Goal: Task Accomplishment & Management: Use online tool/utility

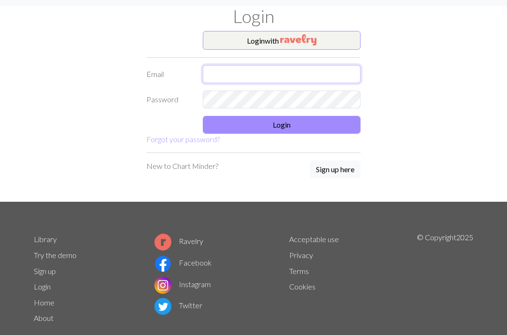
type input "ejbcjm@gmail.com"
click at [324, 120] on button "Login" at bounding box center [282, 125] width 158 height 18
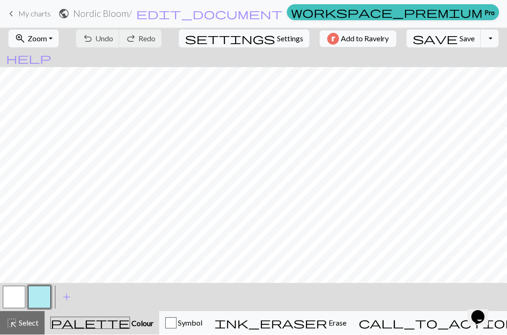
click at [44, 292] on button "button" at bounding box center [39, 297] width 23 height 23
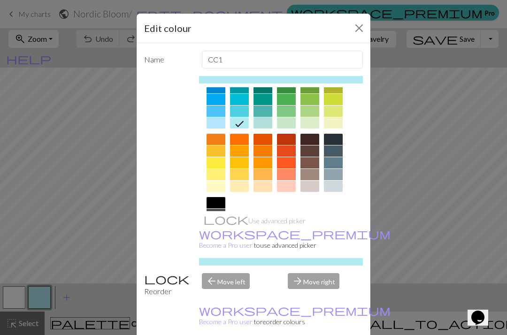
scroll to position [87, 0]
click at [309, 171] on div at bounding box center [310, 175] width 19 height 11
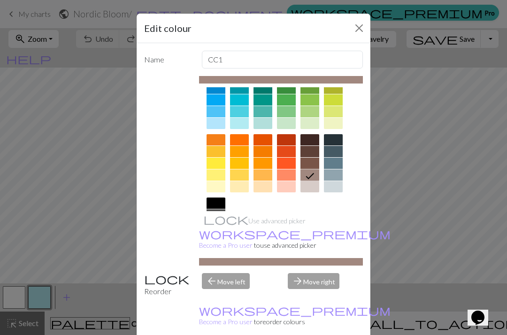
click at [366, 29] on button "Close" at bounding box center [359, 28] width 15 height 15
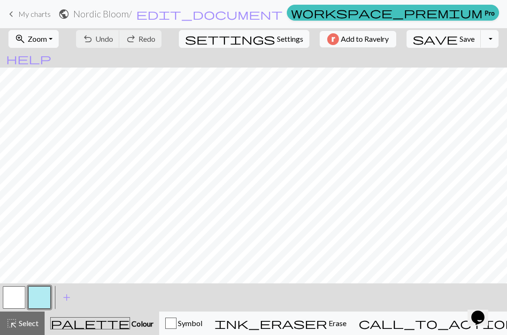
click at [365, 29] on div "zoom_in Zoom Zoom Fit all Fit width Fit height 50% 100% 150% 200% undo Undo Und…" at bounding box center [253, 39] width 507 height 22
click at [40, 293] on button "button" at bounding box center [39, 297] width 23 height 23
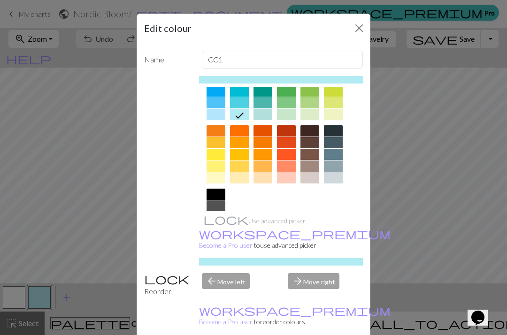
scroll to position [96, 0]
click at [332, 129] on div at bounding box center [333, 131] width 19 height 11
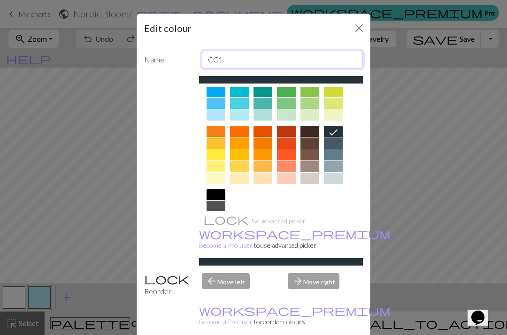
click at [333, 57] on input "CC1" at bounding box center [283, 60] width 162 height 18
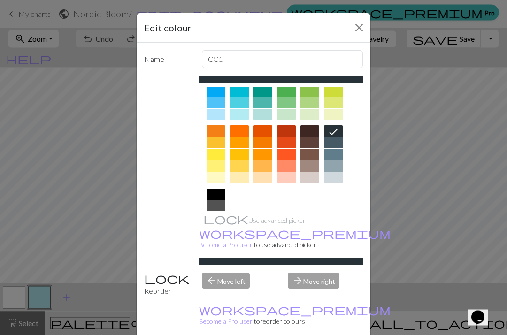
click at [324, 31] on div "Edit colour" at bounding box center [254, 29] width 234 height 30
click at [334, 129] on icon at bounding box center [333, 132] width 11 height 11
click at [363, 29] on button "Close" at bounding box center [359, 28] width 15 height 15
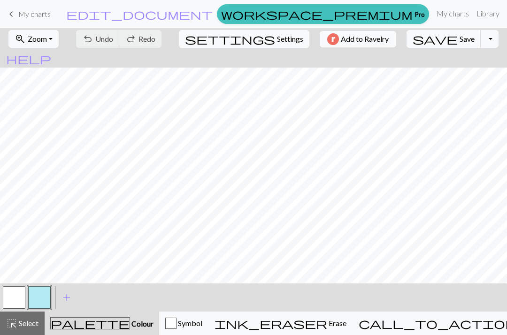
scroll to position [0, 0]
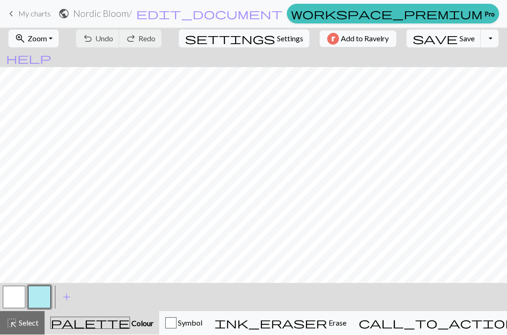
click at [39, 291] on button "button" at bounding box center [39, 297] width 23 height 23
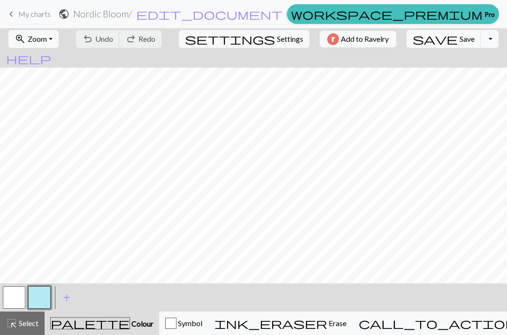
click at [38, 292] on div "Edit colour Name CC1 Use advanced picker workspace_premium Become a Pro user to…" at bounding box center [253, 167] width 507 height 335
click at [36, 293] on button "button" at bounding box center [39, 297] width 23 height 23
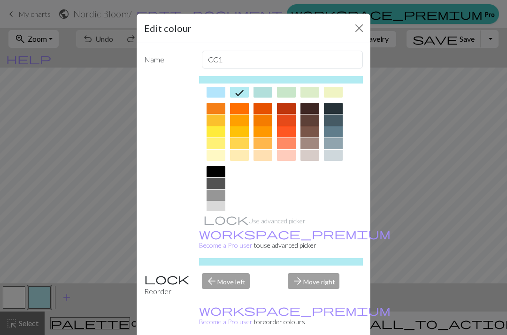
scroll to position [111, 0]
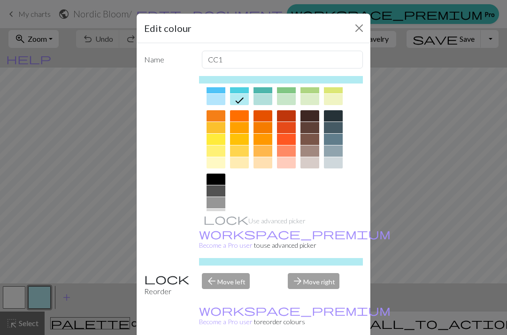
click at [331, 115] on div at bounding box center [333, 115] width 19 height 11
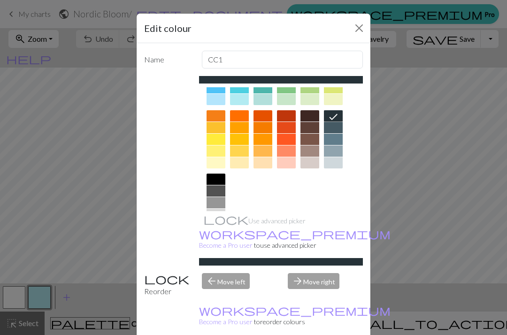
click at [27, 323] on div "Edit colour Name CC1 Use advanced picker workspace_premium Become a Pro user to…" at bounding box center [253, 167] width 507 height 335
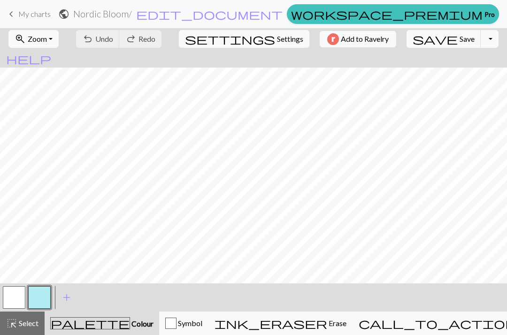
click at [93, 324] on span "palette" at bounding box center [90, 323] width 79 height 13
click at [130, 325] on span "Colour" at bounding box center [141, 323] width 23 height 9
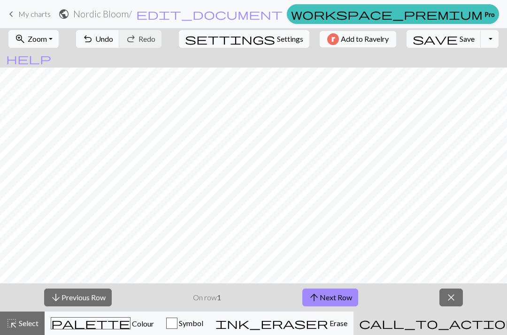
click at [131, 326] on span "Colour" at bounding box center [142, 323] width 23 height 9
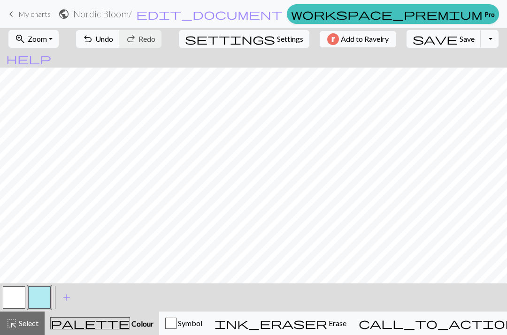
click at [15, 300] on button "button" at bounding box center [14, 297] width 23 height 23
click at [9, 296] on button "button" at bounding box center [14, 297] width 23 height 23
click at [8, 296] on div "Edit colour Name MC Use advanced picker workspace_premium Become a Pro user to …" at bounding box center [253, 167] width 507 height 335
click at [13, 297] on button "button" at bounding box center [14, 297] width 23 height 23
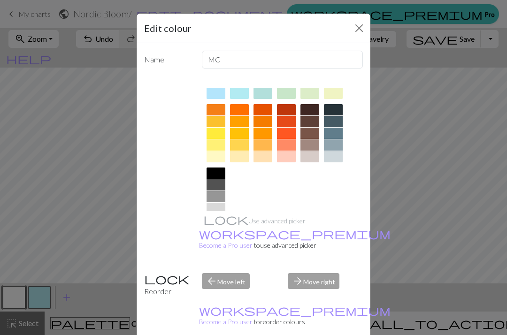
scroll to position [116, 0]
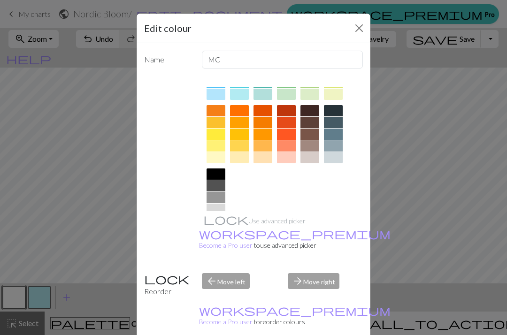
click at [312, 159] on div at bounding box center [310, 157] width 19 height 11
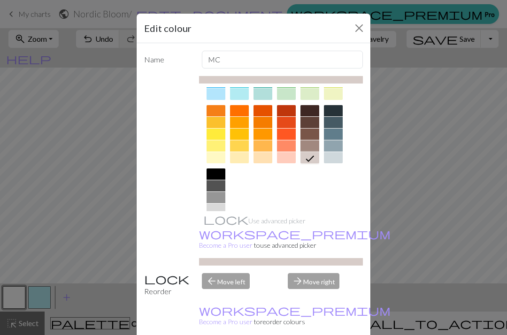
click at [310, 162] on icon at bounding box center [309, 158] width 11 height 11
click at [14, 299] on div "Edit colour Name MC Use advanced picker workspace_premium Become a Pro user to …" at bounding box center [253, 167] width 507 height 335
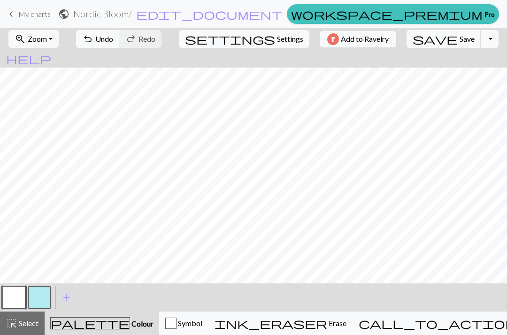
click at [277, 42] on span "Settings" at bounding box center [290, 38] width 26 height 11
select select "aran"
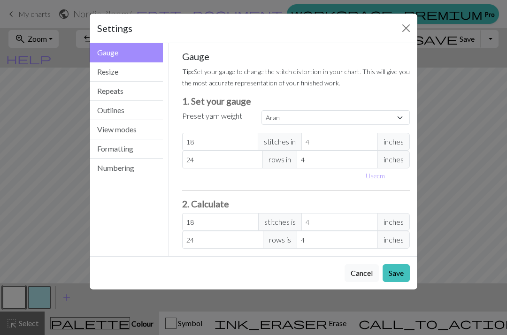
click at [402, 28] on button "Close" at bounding box center [406, 28] width 15 height 15
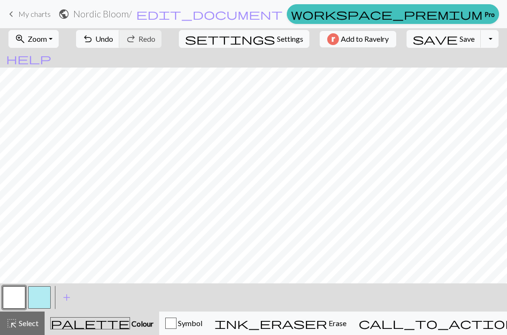
click at [402, 28] on div "Gauge Tip: Set your gauge to change the stitch distortion in your chart. This w…" at bounding box center [296, 126] width 243 height 213
click at [338, 8] on link "workspace_premium Pro" at bounding box center [393, 14] width 212 height 20
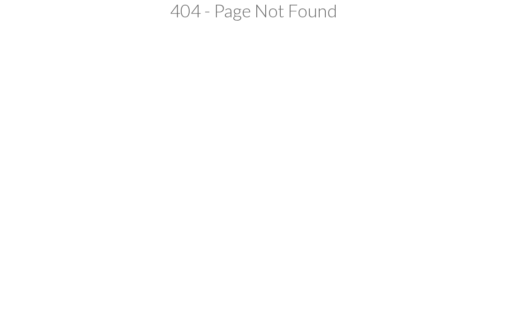
scroll to position [0, 0]
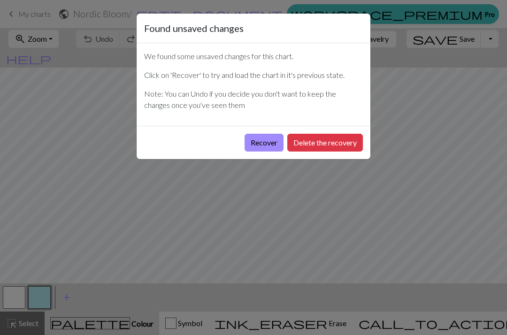
click at [269, 147] on button "Recover" at bounding box center [264, 143] width 39 height 18
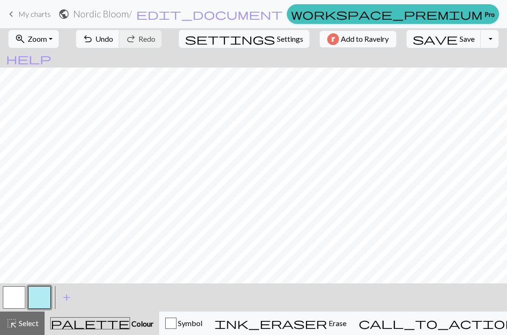
click at [13, 294] on button "button" at bounding box center [14, 297] width 23 height 23
click at [460, 37] on span "Save" at bounding box center [467, 38] width 15 height 9
click at [481, 37] on button "Toggle Dropdown" at bounding box center [490, 39] width 18 height 18
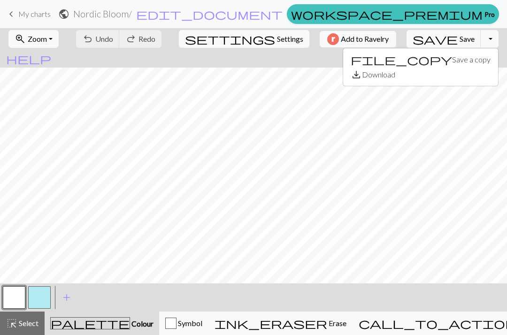
click at [51, 52] on span "help" at bounding box center [28, 58] width 45 height 13
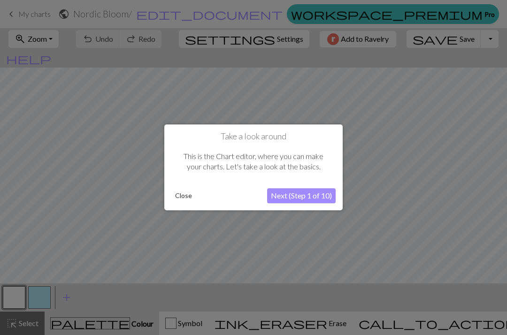
click at [281, 195] on button "Next (Step 1 of 10)" at bounding box center [301, 196] width 69 height 15
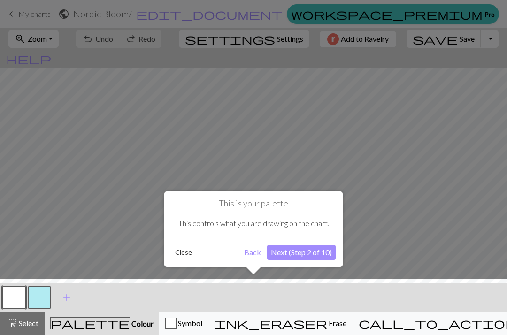
click at [290, 252] on button "Next (Step 2 of 10)" at bounding box center [301, 252] width 69 height 15
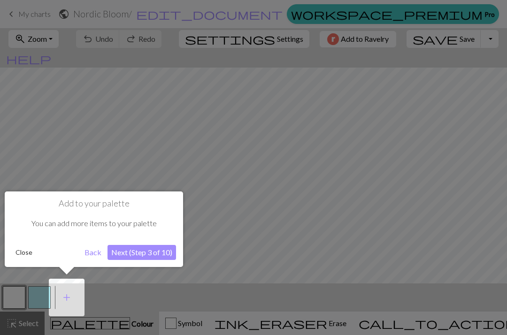
click at [151, 252] on button "Next (Step 3 of 10)" at bounding box center [142, 252] width 69 height 15
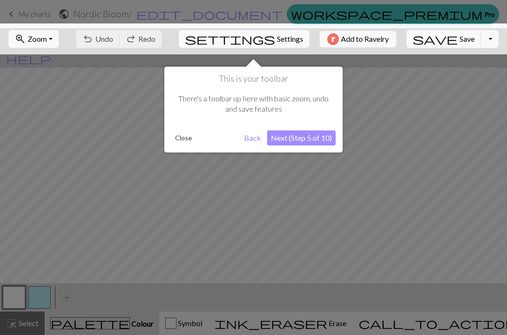
click at [327, 137] on button "Next (Step 5 of 10)" at bounding box center [301, 138] width 69 height 15
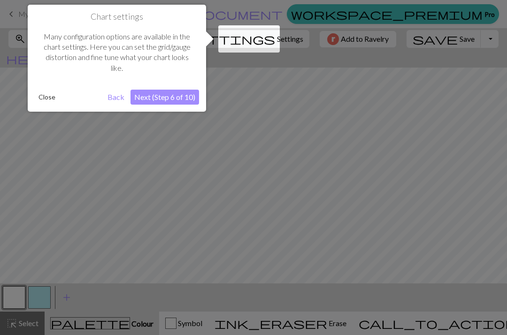
click at [179, 96] on button "Next (Step 6 of 10)" at bounding box center [165, 97] width 69 height 15
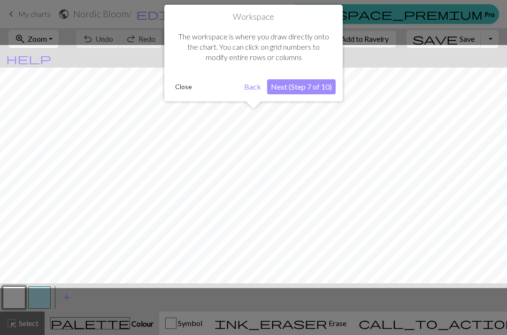
scroll to position [36, 0]
click at [187, 85] on button "Close" at bounding box center [183, 87] width 24 height 14
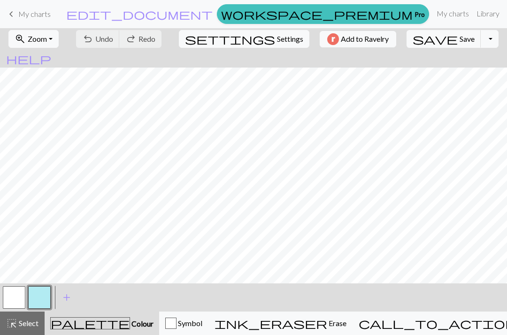
scroll to position [0, 0]
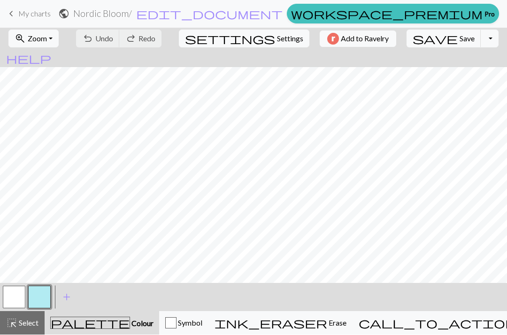
click at [39, 293] on button "button" at bounding box center [39, 297] width 23 height 23
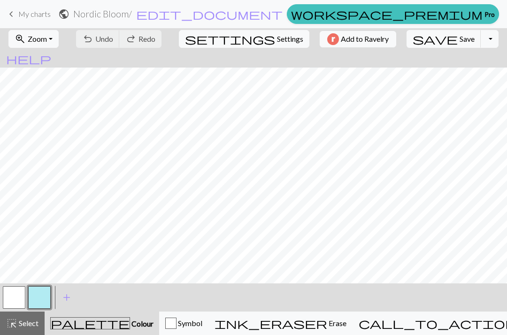
click at [38, 293] on div "Edit colour Name CC1 Use advanced picker workspace_premium Become a Pro user to…" at bounding box center [253, 167] width 507 height 335
click at [35, 296] on button "button" at bounding box center [39, 297] width 23 height 23
click at [34, 296] on div "Edit colour Name CC1 Use advanced picker workspace_premium Become a Pro user to…" at bounding box center [253, 167] width 507 height 335
click at [40, 298] on button "button" at bounding box center [39, 297] width 23 height 23
click at [14, 298] on button "button" at bounding box center [14, 297] width 23 height 23
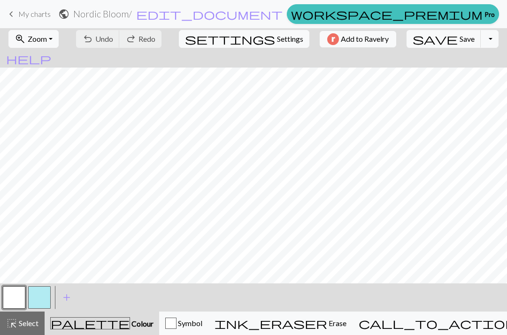
click at [14, 298] on button "button" at bounding box center [14, 297] width 23 height 23
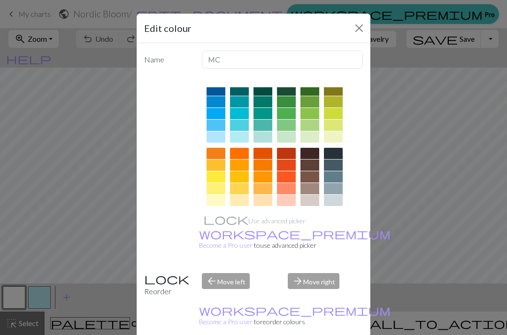
scroll to position [74, 0]
click at [311, 200] on div at bounding box center [310, 199] width 19 height 11
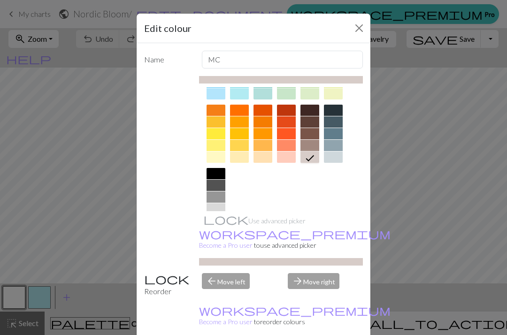
scroll to position [116, 0]
click at [309, 157] on icon at bounding box center [309, 158] width 11 height 11
click at [85, 245] on div "Edit colour Name MC Use advanced picker workspace_premium Become a Pro user to …" at bounding box center [253, 167] width 507 height 335
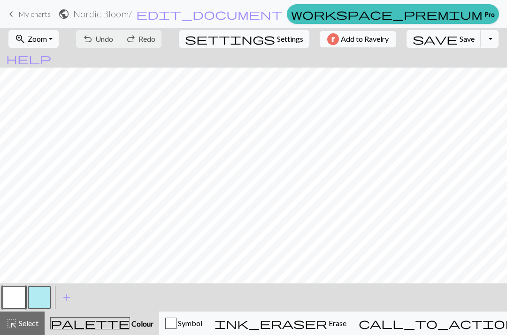
click at [277, 42] on span "Settings" at bounding box center [290, 38] width 26 height 11
select select "aran"
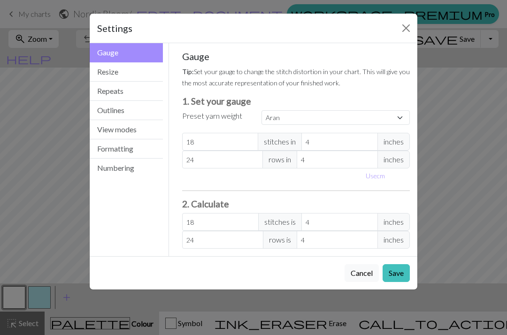
click at [466, 119] on div "Settings Gauge Gauge Resize Repeats Outlines View modes Formatting Numbering Ga…" at bounding box center [253, 167] width 507 height 335
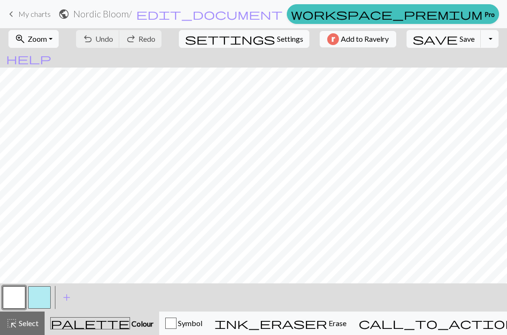
click at [248, 45] on button "settings Settings" at bounding box center [244, 39] width 131 height 18
select select "aran"
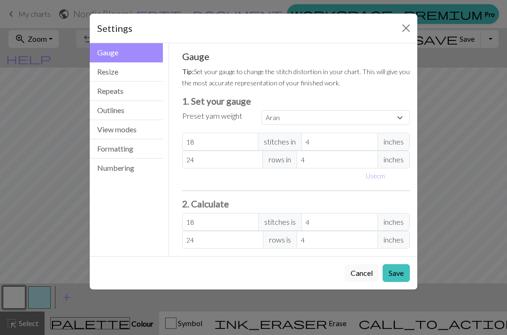
click at [452, 98] on div "Settings Gauge Gauge Resize Repeats Outlines View modes Formatting Numbering Ga…" at bounding box center [253, 167] width 507 height 335
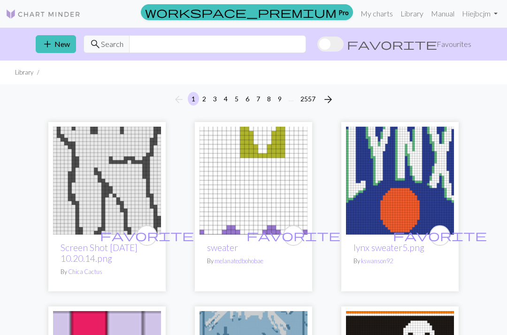
click at [442, 15] on link "Manual" at bounding box center [442, 13] width 31 height 19
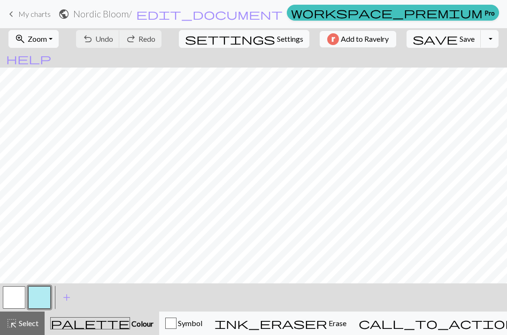
click at [39, 287] on button "button" at bounding box center [39, 297] width 23 height 23
click at [39, 287] on div "Edit colour Name CC1 Use advanced picker workspace_premium Become a Pro user to…" at bounding box center [253, 167] width 507 height 335
click at [41, 296] on button "button" at bounding box center [39, 297] width 23 height 23
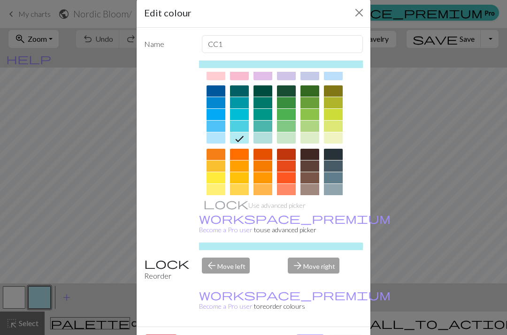
scroll to position [16, 0]
click at [334, 150] on div at bounding box center [333, 153] width 19 height 11
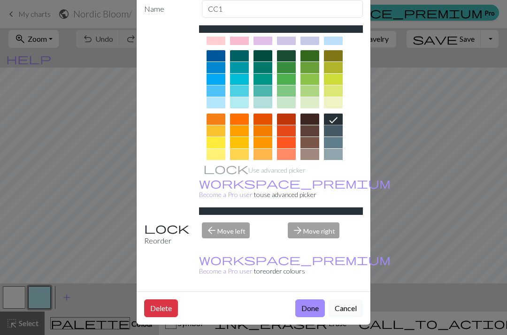
scroll to position [50, 0]
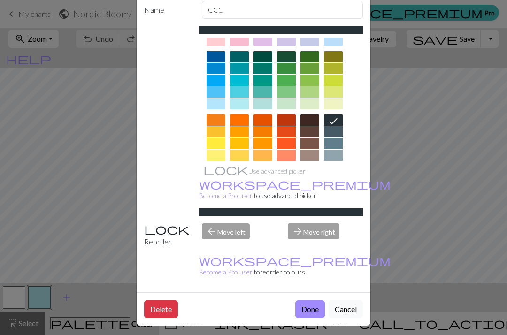
click at [313, 305] on button "Done" at bounding box center [310, 310] width 30 height 18
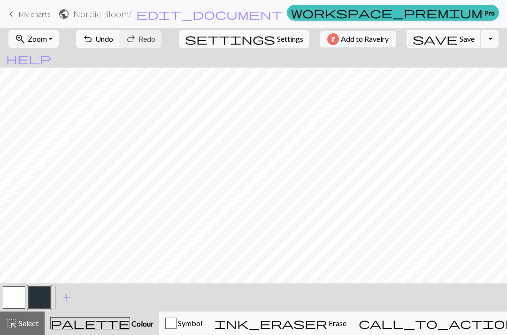
click at [14, 297] on button "button" at bounding box center [14, 297] width 23 height 23
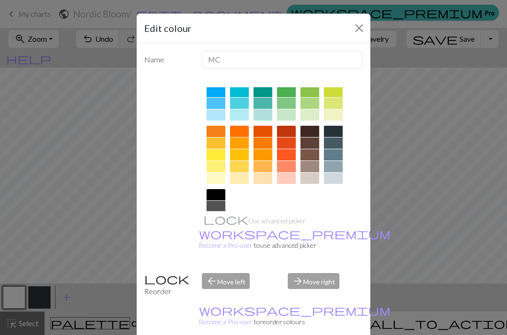
scroll to position [97, 0]
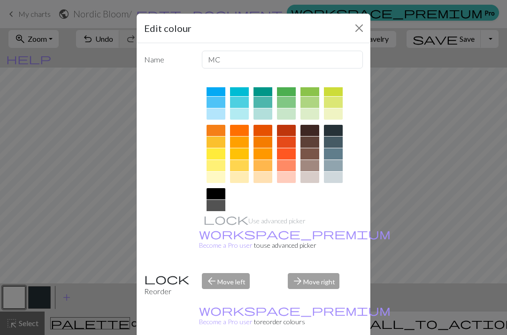
click at [309, 177] on div at bounding box center [310, 177] width 19 height 11
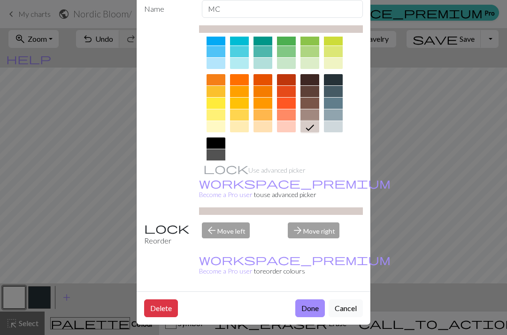
scroll to position [50, 0]
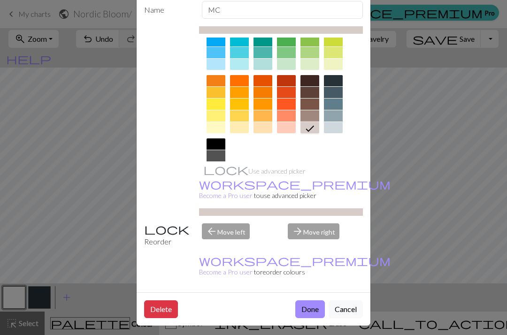
click at [311, 308] on button "Done" at bounding box center [310, 310] width 30 height 18
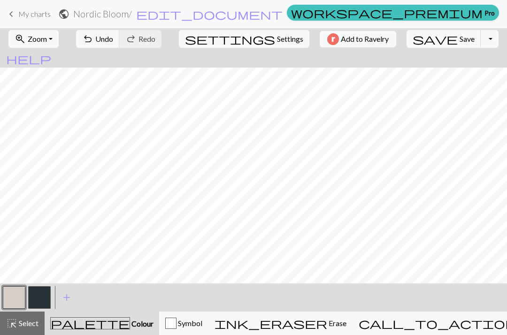
click at [15, 298] on button "button" at bounding box center [14, 297] width 23 height 23
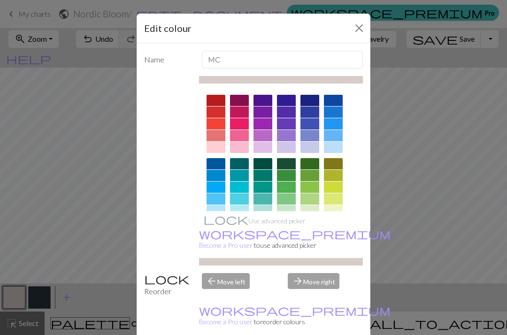
click at [357, 33] on button "Close" at bounding box center [359, 28] width 15 height 15
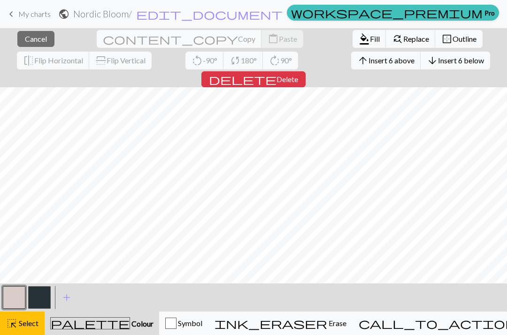
click at [25, 37] on span "Cancel" at bounding box center [36, 38] width 22 height 9
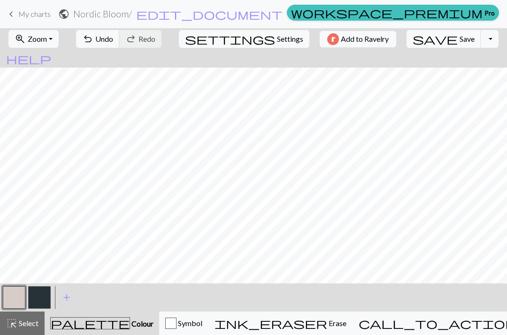
click at [113, 39] on span "Undo" at bounding box center [104, 38] width 18 height 9
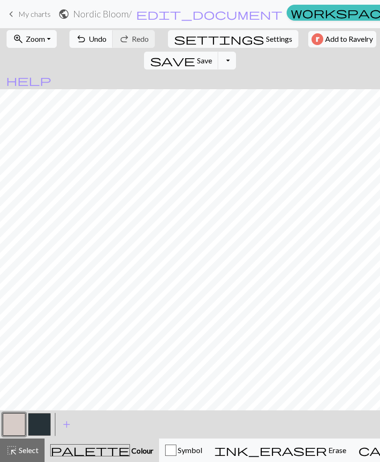
click at [45, 37] on button "zoom_in Zoom Zoom" at bounding box center [32, 39] width 50 height 18
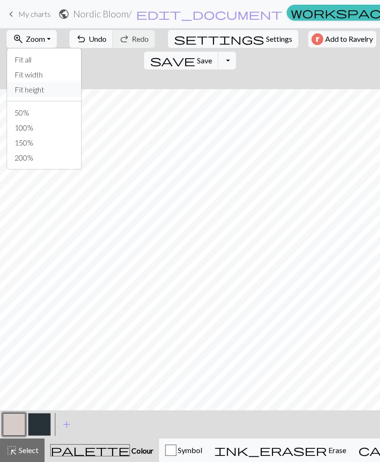
click at [41, 90] on button "Fit height" at bounding box center [44, 89] width 74 height 15
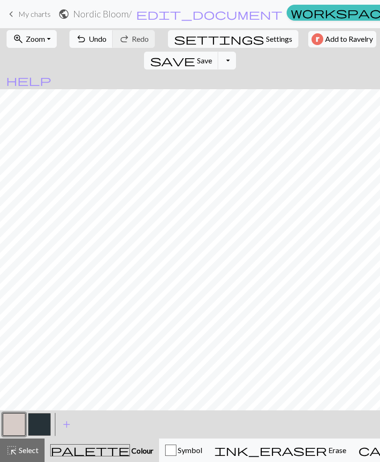
click at [40, 335] on button "button" at bounding box center [39, 424] width 23 height 23
click at [212, 56] on span "Save" at bounding box center [204, 60] width 15 height 9
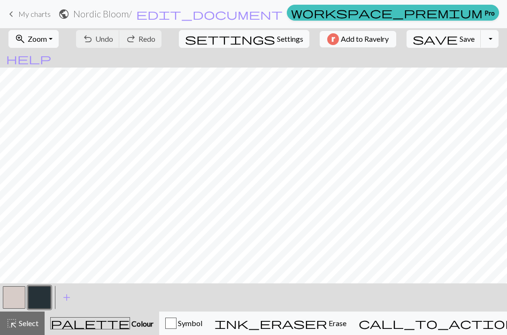
click at [460, 39] on span "Save" at bounding box center [467, 38] width 15 height 9
